Goal: Task Accomplishment & Management: Manage account settings

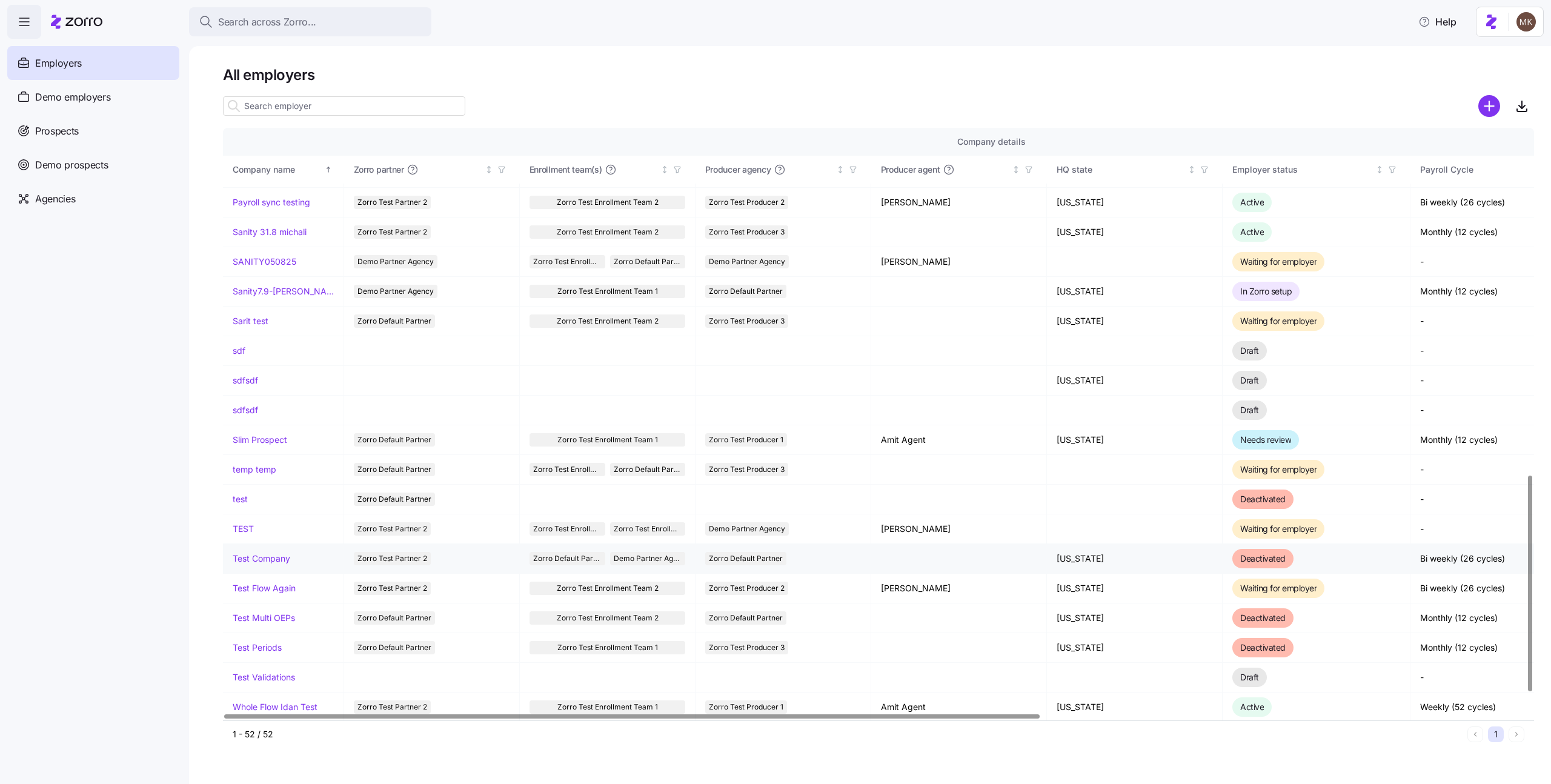
scroll to position [1006, 0]
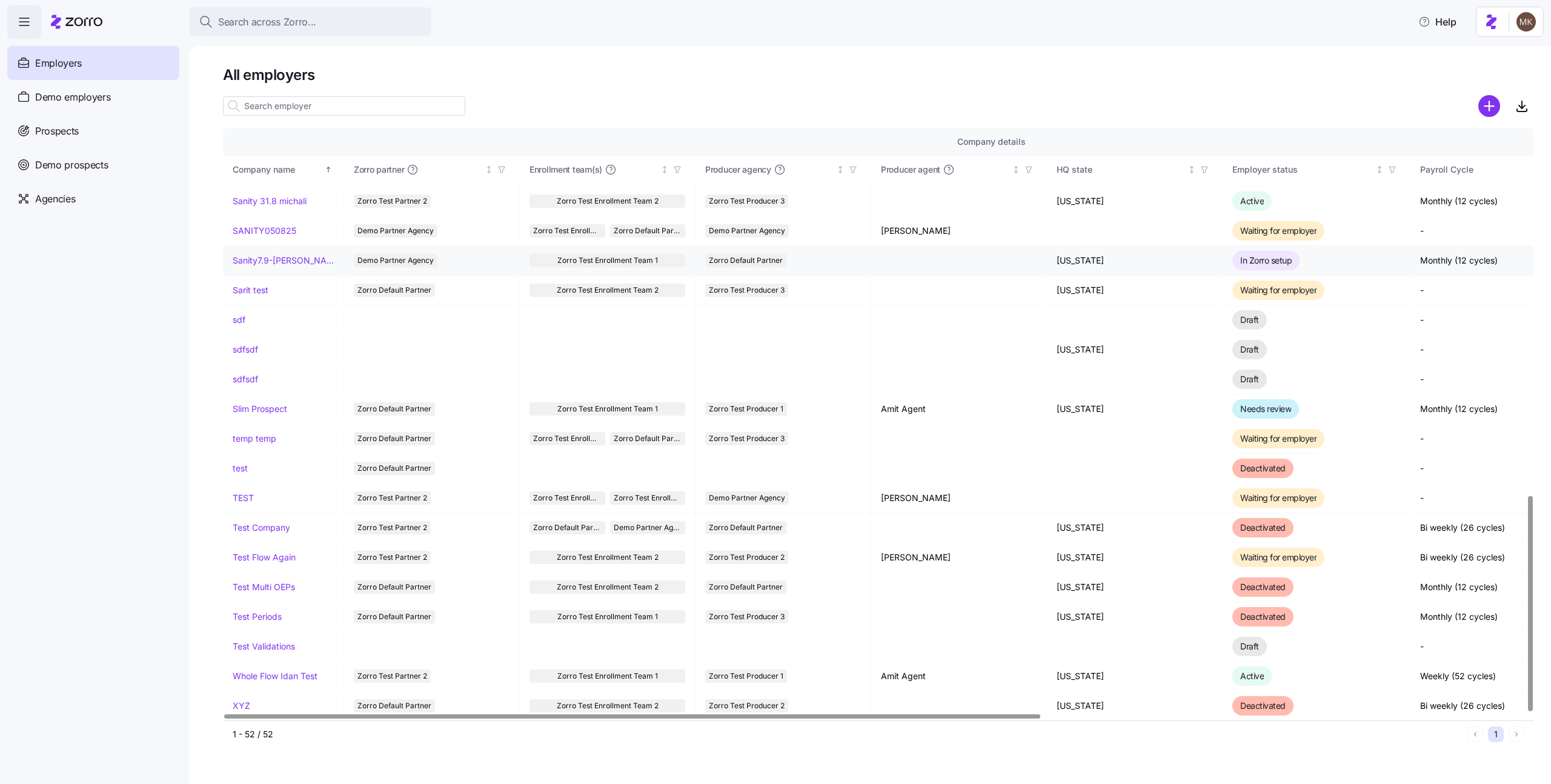
click at [242, 263] on link "Sanity7.9-michali" at bounding box center [283, 260] width 101 height 12
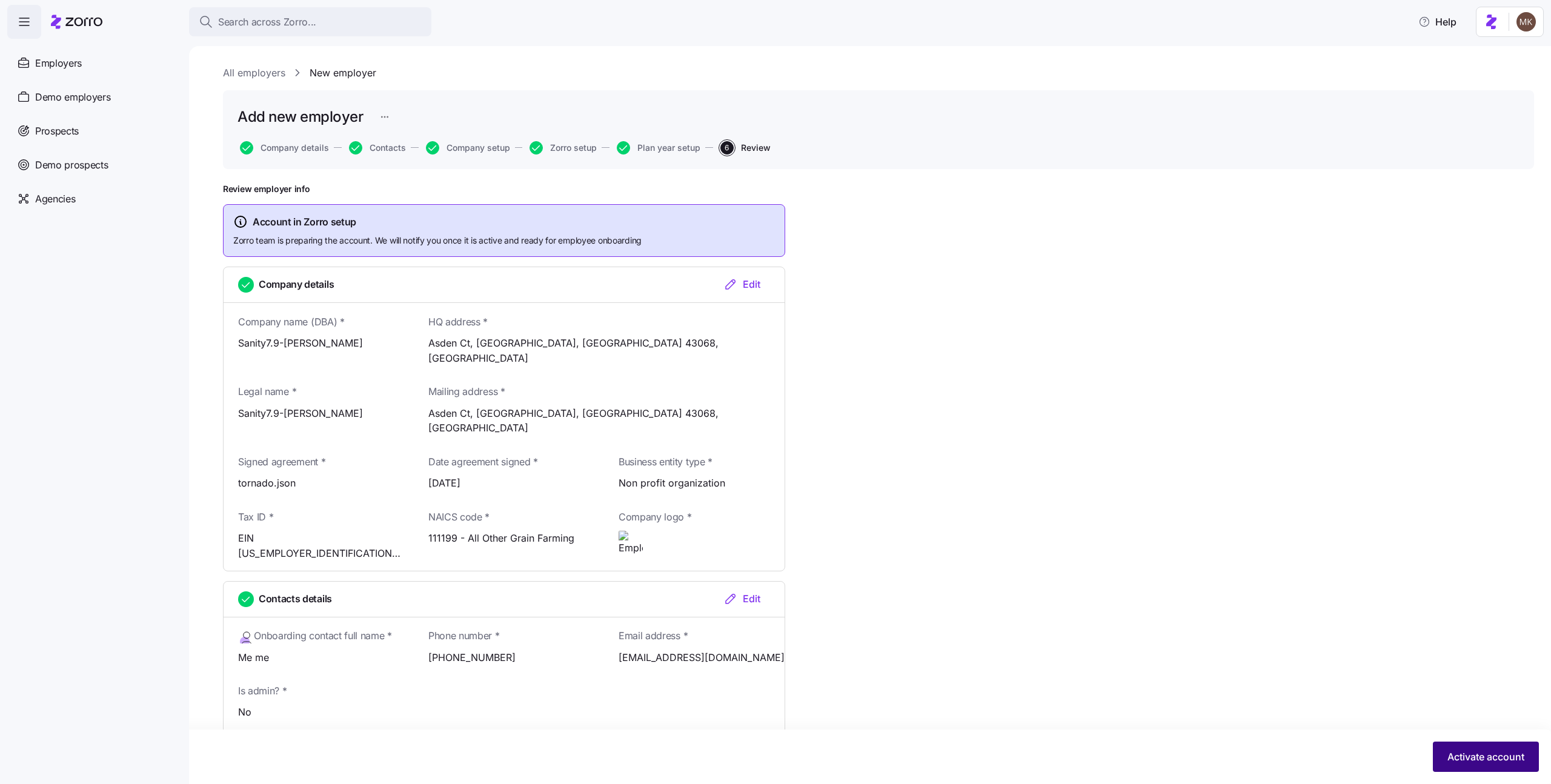
click at [1460, 752] on span "Activate account" at bounding box center [1486, 756] width 77 height 14
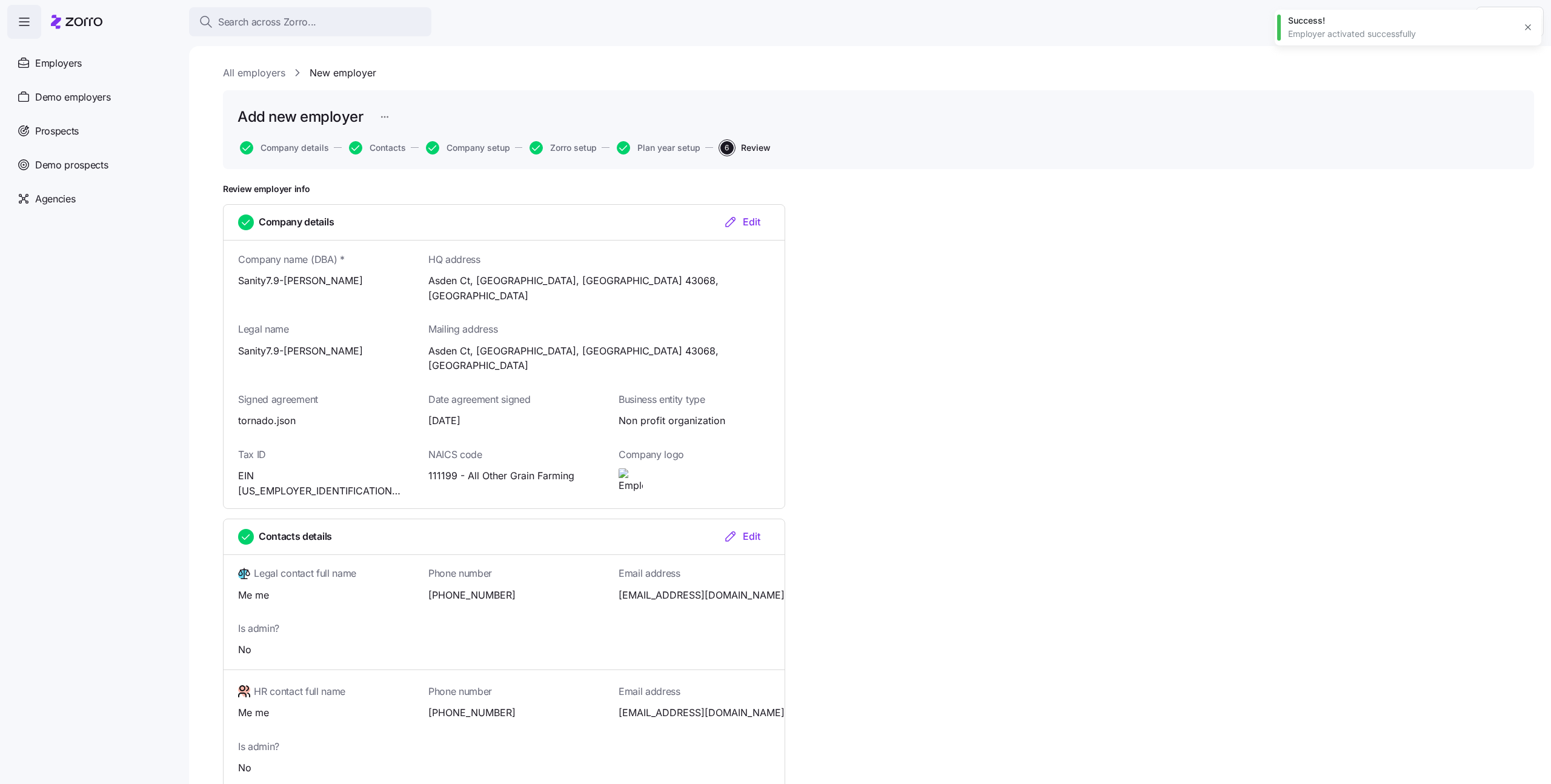
click at [1530, 30] on icon "button" at bounding box center [1528, 27] width 9 height 9
click at [1509, 28] on html "Search across Zorro... Help Employers Demo employers Prospects Demo prospects A…" at bounding box center [776, 388] width 1551 height 776
click at [1517, 78] on div "Log out" at bounding box center [1502, 73] width 73 height 19
